Goal: Find contact information: Find contact information

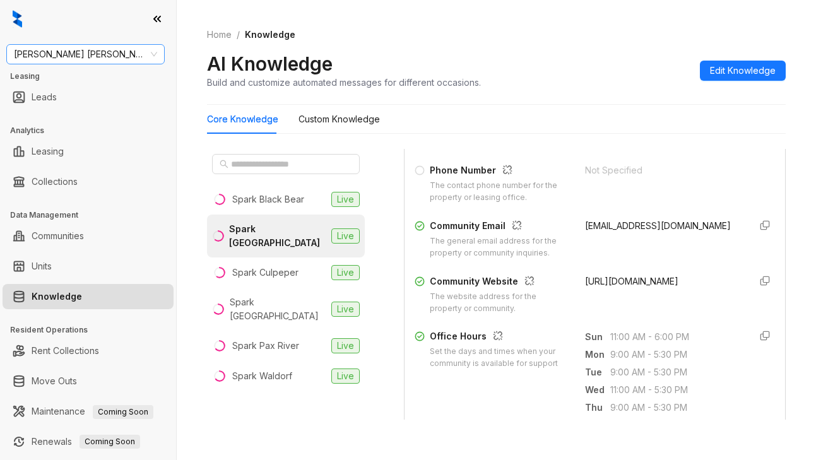
click at [85, 58] on span "[PERSON_NAME] [PERSON_NAME]" at bounding box center [85, 54] width 143 height 19
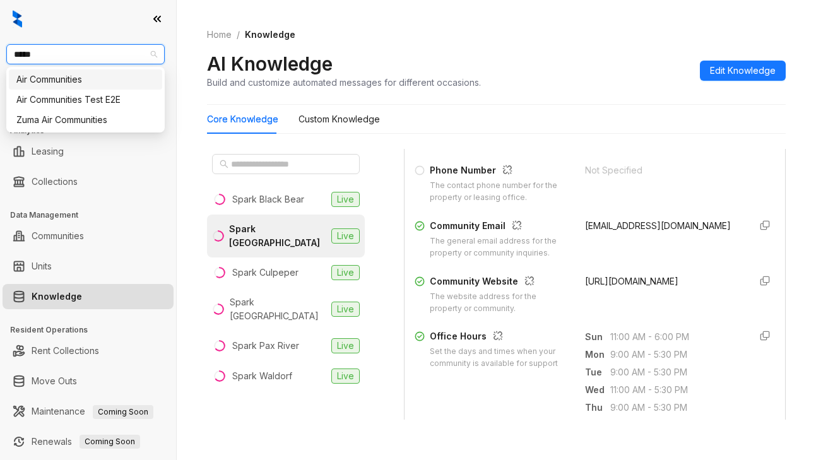
type input "******"
click at [90, 82] on div "Air Communities" at bounding box center [85, 80] width 138 height 14
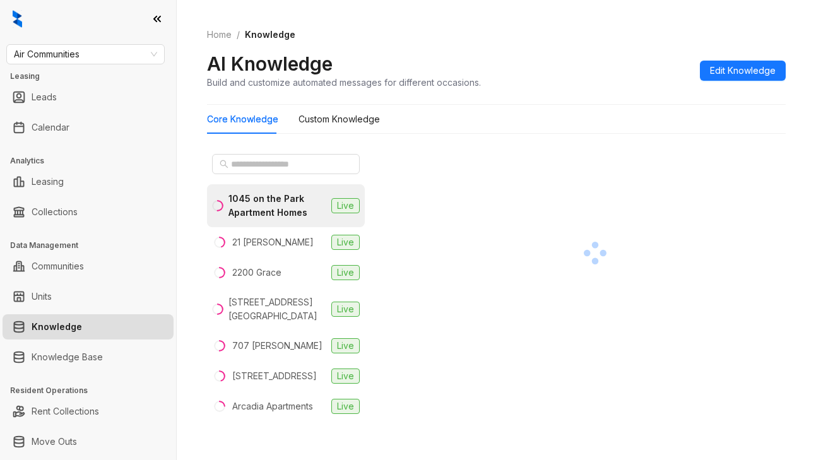
click at [637, 69] on div "AI Knowledge Build and customize automated messages for different occasions. Ed…" at bounding box center [496, 70] width 579 height 37
click at [253, 169] on input "text" at bounding box center [286, 164] width 111 height 14
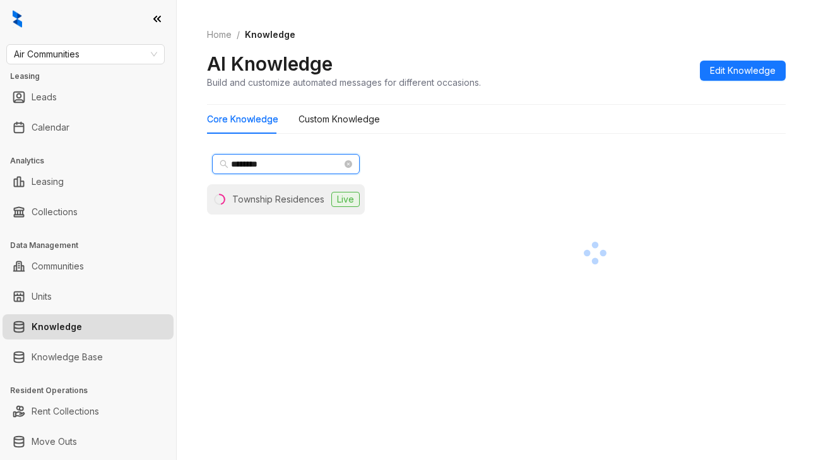
type input "********"
click at [250, 203] on div "Township Residences" at bounding box center [278, 199] width 92 height 14
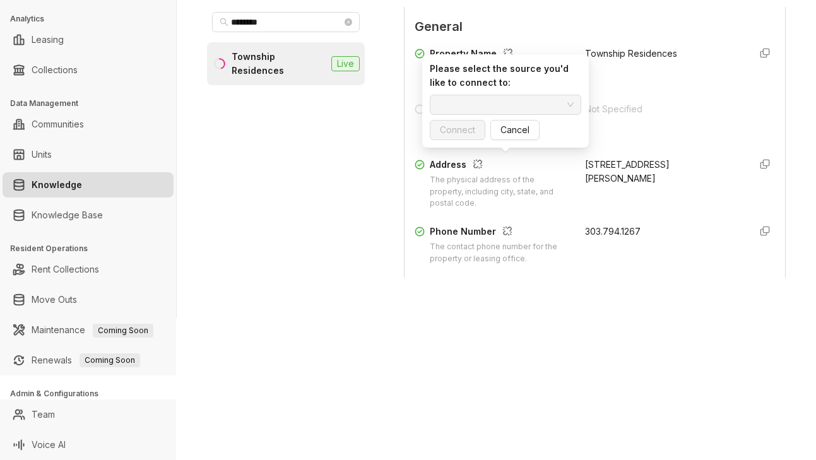
scroll to position [126, 0]
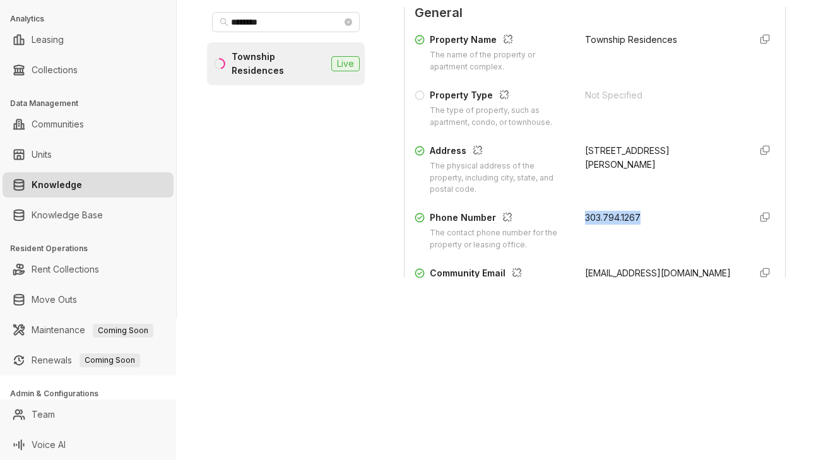
drag, startPoint x: 569, startPoint y: 212, endPoint x: 621, endPoint y: 219, distance: 52.2
click at [641, 213] on div "Phone Number The contact phone number for the property or leasing office. 303.7…" at bounding box center [595, 231] width 360 height 40
copy span "303.794.1267"
click at [673, 152] on div "[STREET_ADDRESS][PERSON_NAME]" at bounding box center [662, 158] width 155 height 28
